Goal: Obtain resource: Download file/media

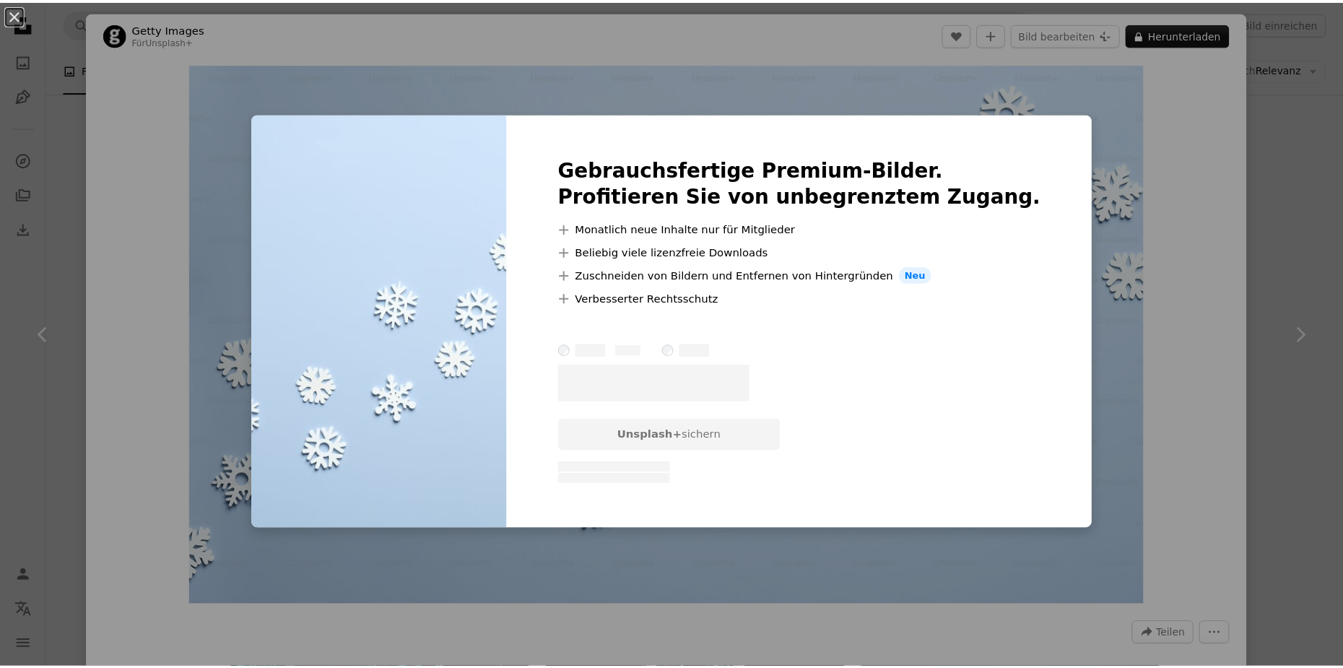
scroll to position [72, 0]
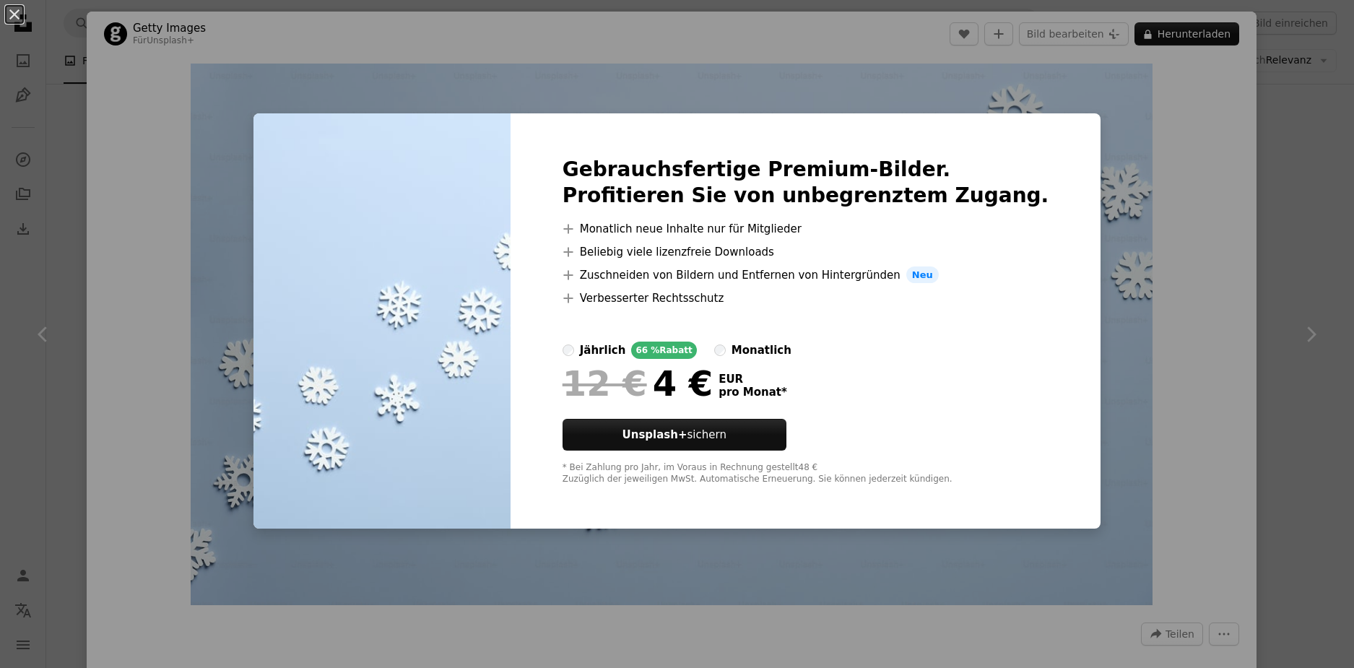
click at [1268, 283] on div "An X shape Gebrauchsfertige Premium-Bilder. Profitieren Sie von unbegrenztem Zu…" at bounding box center [677, 334] width 1354 height 668
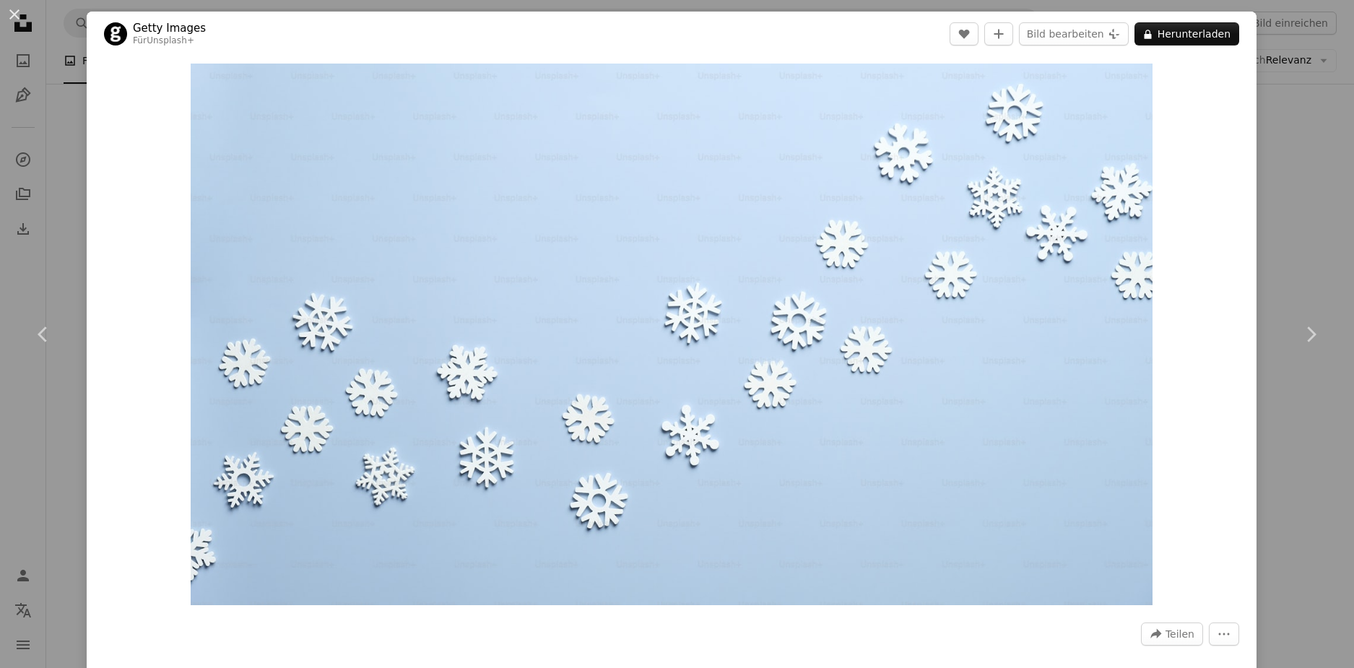
click at [1288, 243] on div "An X shape Chevron left Chevron right Getty Images Für Unsplash+ A heart A plus…" at bounding box center [677, 334] width 1354 height 668
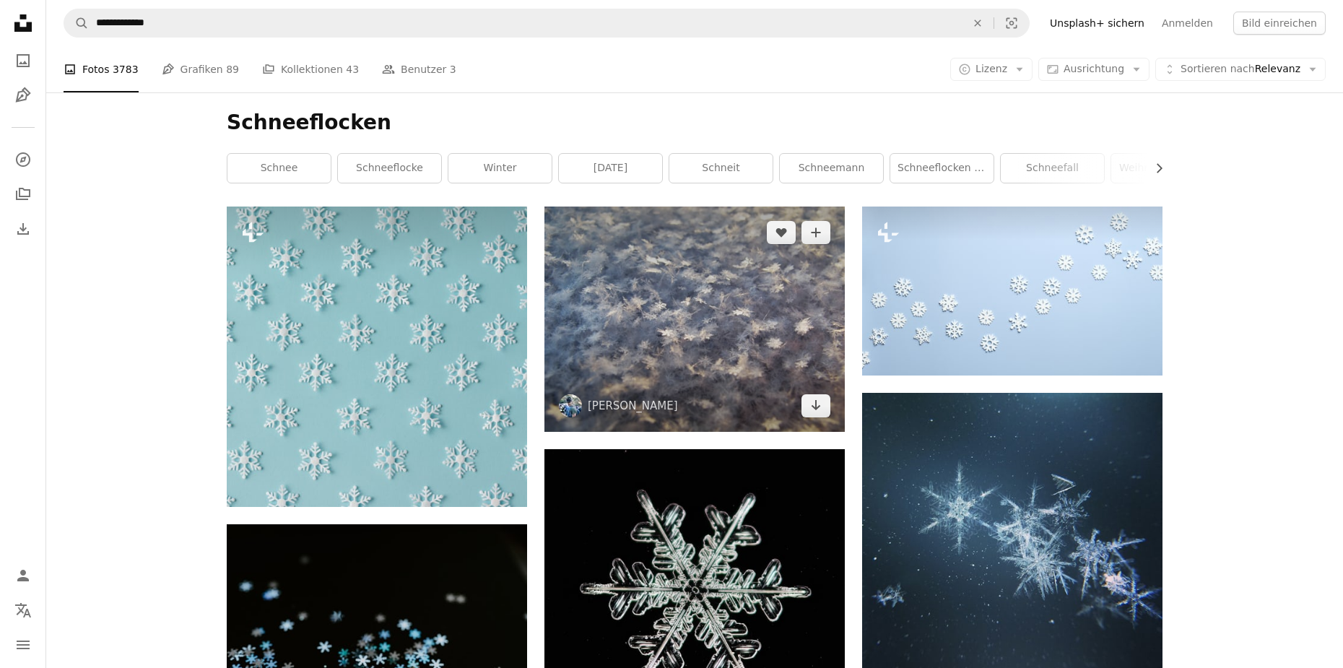
click at [648, 302] on img at bounding box center [694, 319] width 300 height 225
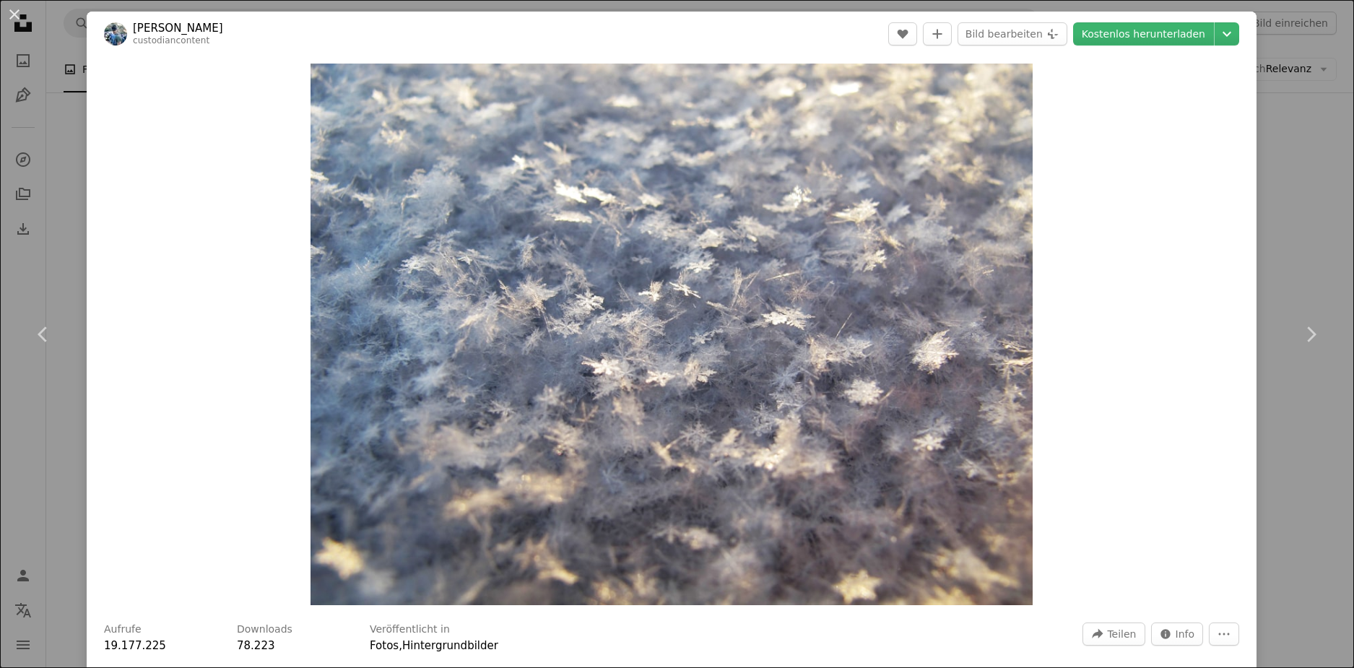
click at [1282, 174] on div "An X shape Chevron left Chevron right [PERSON_NAME] custodiancontent A heart A …" at bounding box center [677, 334] width 1354 height 668
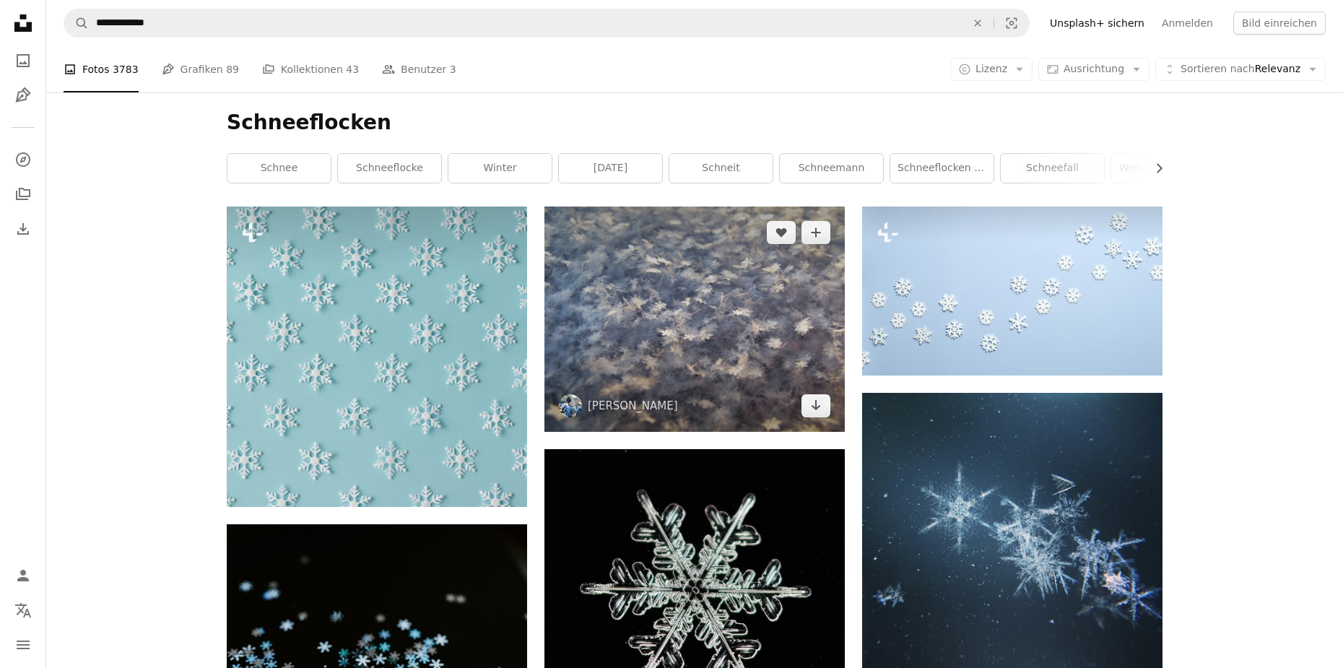
click at [669, 273] on img at bounding box center [694, 319] width 300 height 225
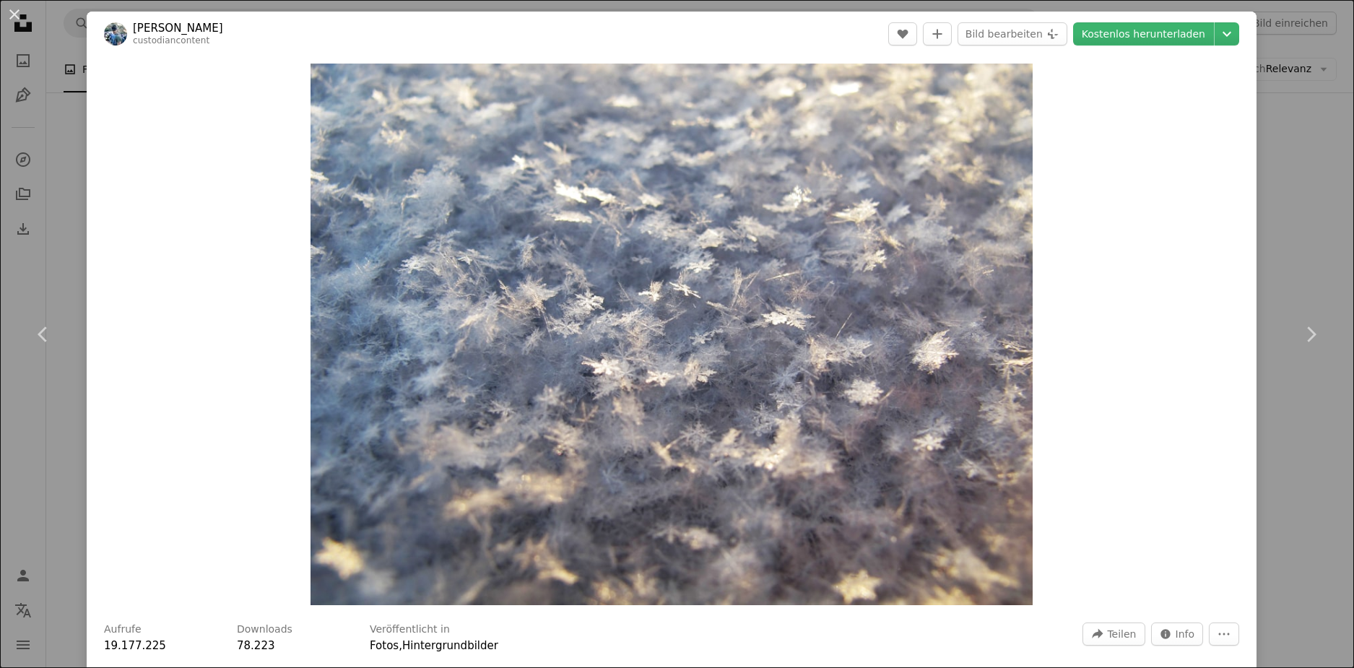
click at [1322, 230] on div "An X shape Chevron left Chevron right [PERSON_NAME] custodiancontent A heart A …" at bounding box center [677, 334] width 1354 height 668
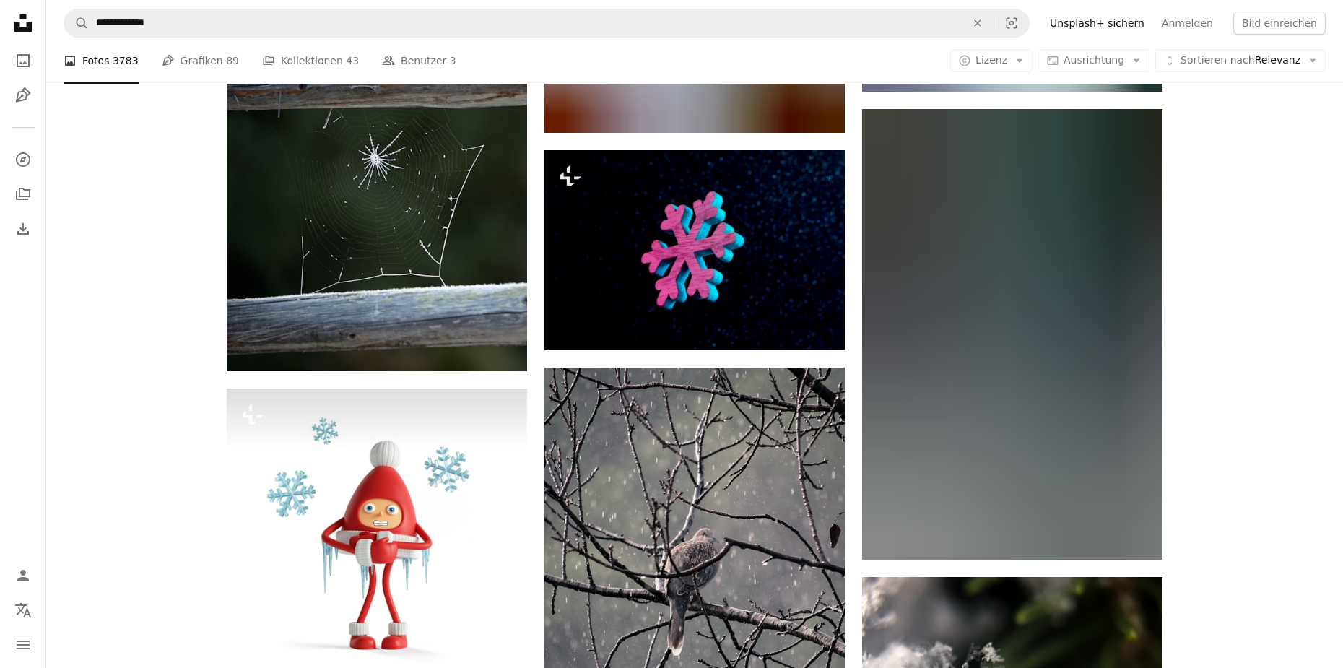
scroll to position [18919, 0]
